Goal: Find specific page/section: Find specific page/section

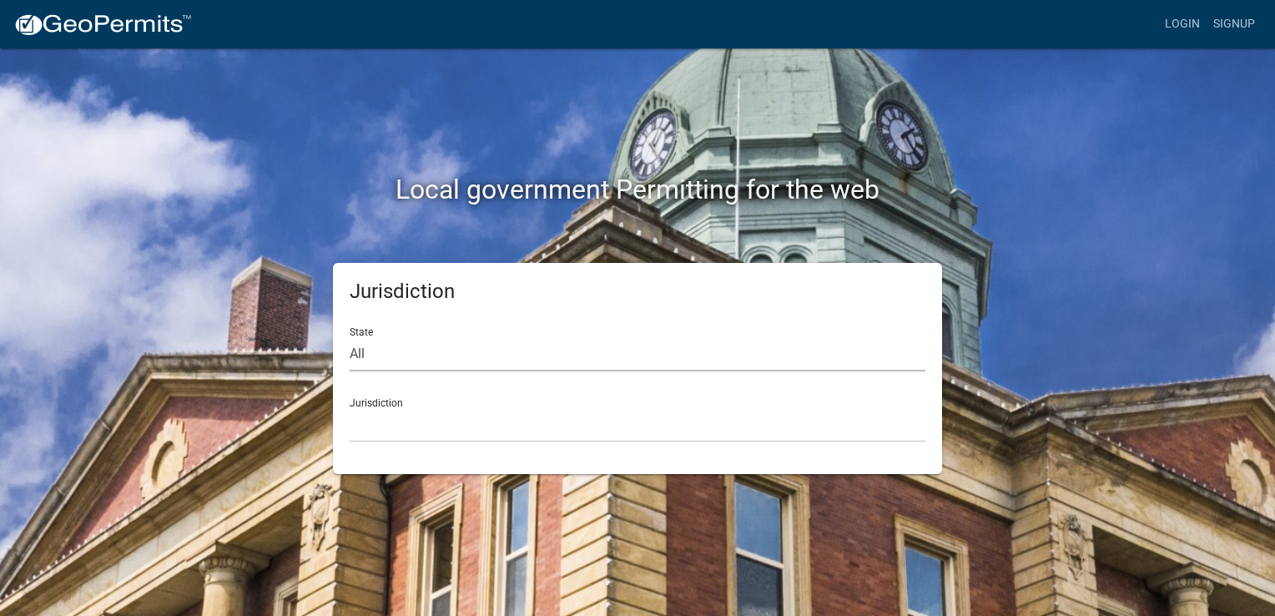
click at [380, 351] on select "All Colorado Georgia Indiana Iowa Kansas Minnesota Ohio South Carolina Wisconsin" at bounding box center [638, 354] width 576 height 34
select select "[US_STATE]"
click at [350, 337] on select "All Colorado Georgia Indiana Iowa Kansas Minnesota Ohio South Carolina Wisconsin" at bounding box center [638, 354] width 576 height 34
click at [404, 427] on select "City of Charlestown, Indiana City of Jeffersonville, Indiana City of Logansport…" at bounding box center [638, 425] width 576 height 34
click at [294, 134] on div "Local government Permitting for the web" at bounding box center [637, 155] width 951 height 214
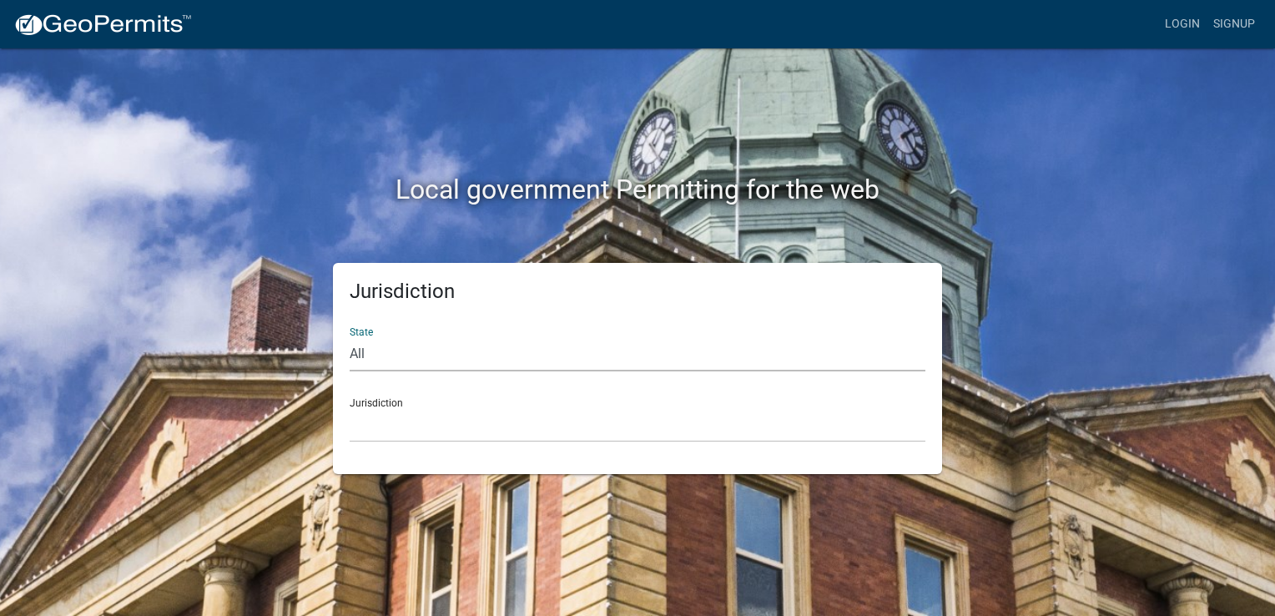
click at [390, 355] on select "All Colorado Georgia Indiana Iowa Kansas Minnesota Ohio South Carolina Wisconsin" at bounding box center [638, 354] width 576 height 34
click at [301, 224] on div "Local government Permitting for the web" at bounding box center [637, 155] width 951 height 214
click at [385, 352] on select "All Colorado Georgia Indiana Iowa Kansas Minnesota Ohio South Carolina Wisconsin" at bounding box center [638, 354] width 576 height 34
select select "[US_STATE]"
click at [350, 337] on select "All Colorado Georgia Indiana Iowa Kansas Minnesota Ohio South Carolina Wisconsin" at bounding box center [638, 354] width 576 height 34
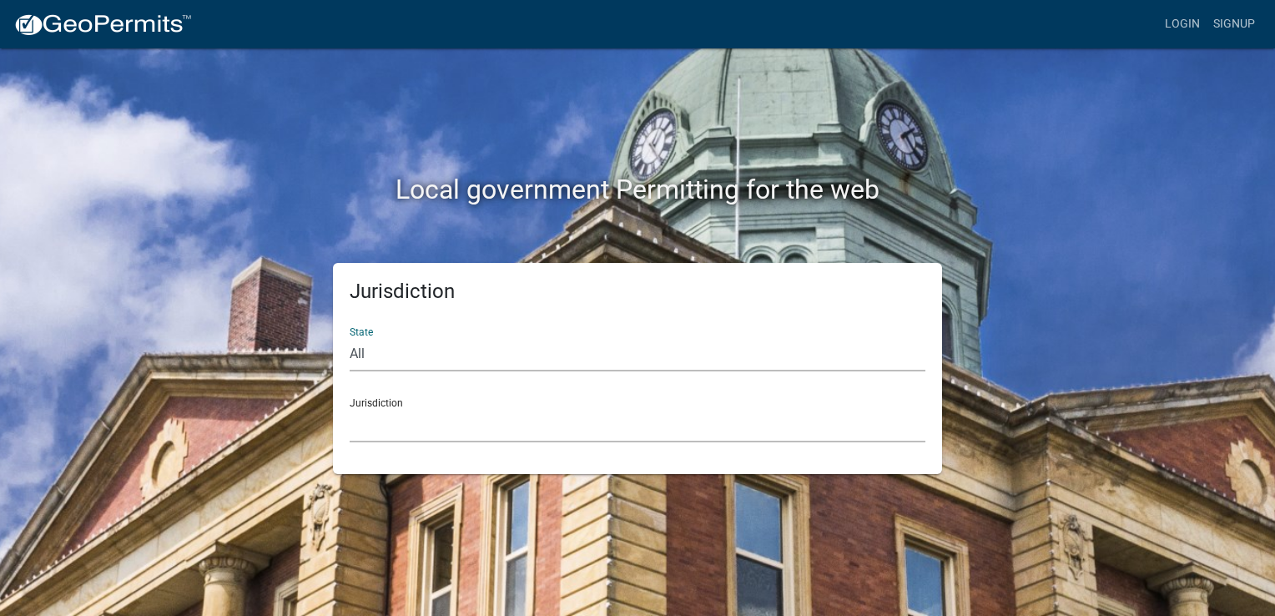
click at [381, 430] on select "City of Charlestown, Indiana City of Jeffersonville, Indiana City of Logansport…" at bounding box center [638, 425] width 576 height 34
